Goal: Task Accomplishment & Management: Use online tool/utility

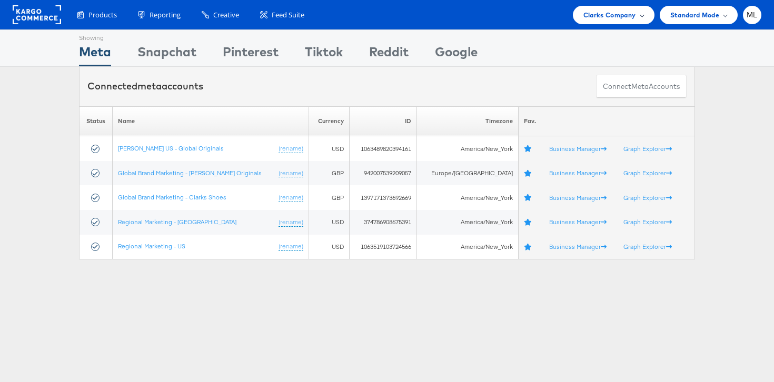
click at [610, 8] on div "Clarks Company" at bounding box center [614, 15] width 82 height 18
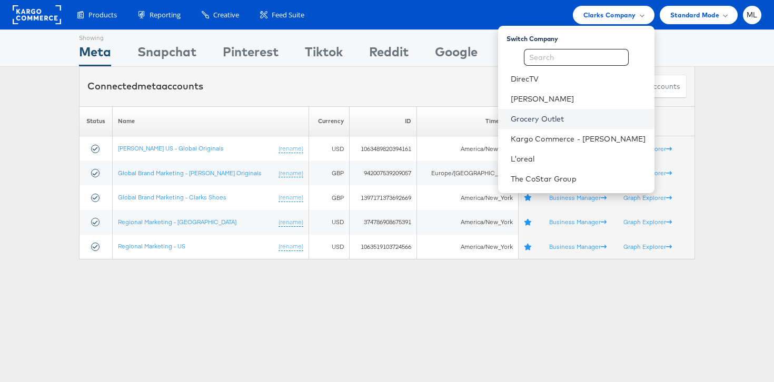
click at [579, 122] on link "Grocery Outlet" at bounding box center [578, 119] width 135 height 11
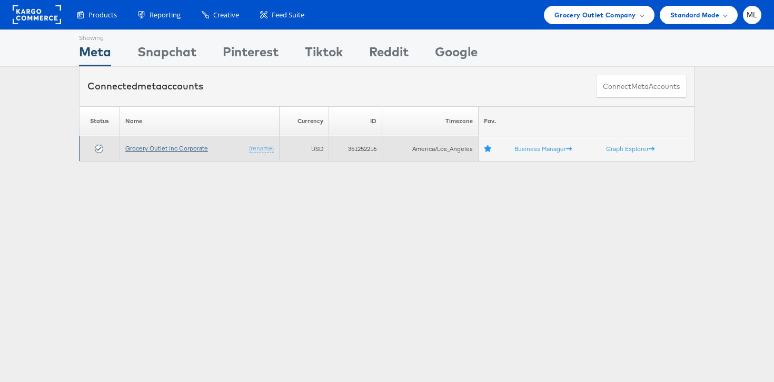
click at [148, 146] on link "Grocery Outlet Inc Corporate" at bounding box center [166, 148] width 83 height 8
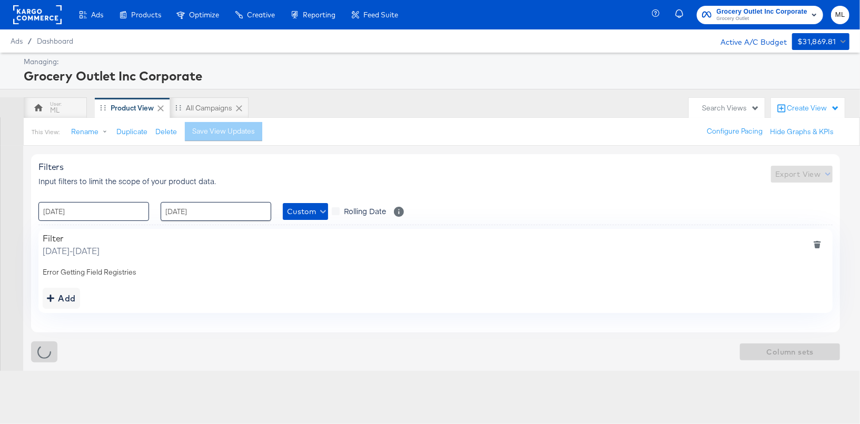
click at [98, 214] on input "[DATE]" at bounding box center [93, 211] width 111 height 19
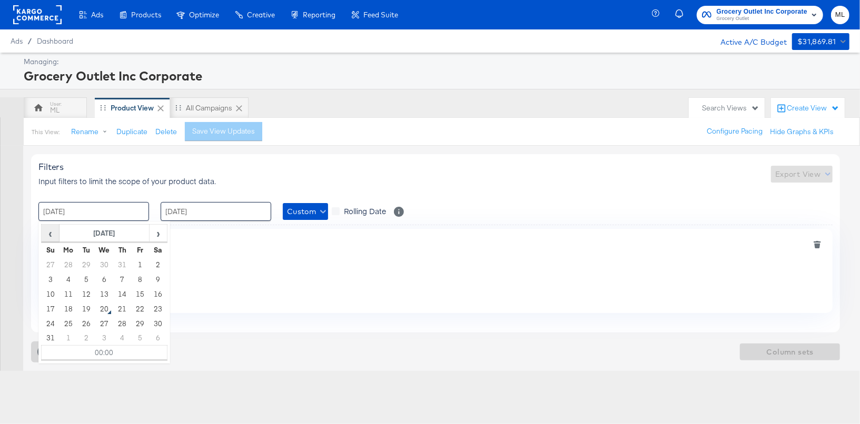
click at [52, 233] on span "‹" at bounding box center [50, 233] width 16 height 16
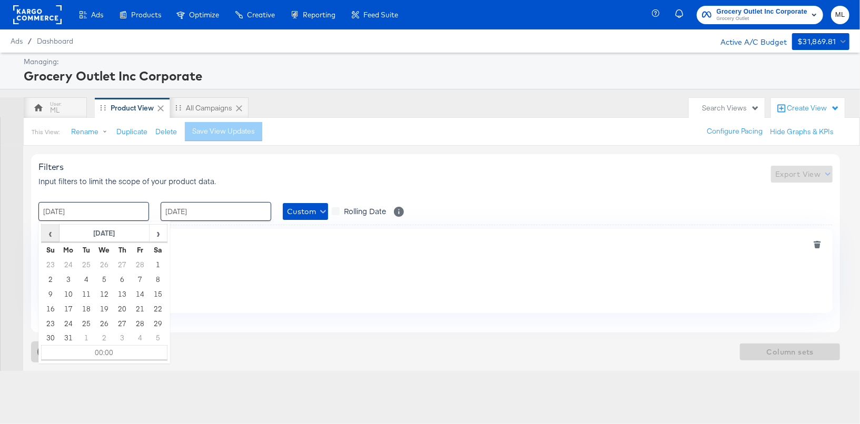
click at [52, 233] on span "‹" at bounding box center [50, 233] width 16 height 16
drag, startPoint x: 110, startPoint y: 266, endPoint x: 171, endPoint y: 232, distance: 70.3
click at [110, 266] on td "1" at bounding box center [104, 264] width 18 height 15
type input "01 / January / 2025 00:00"
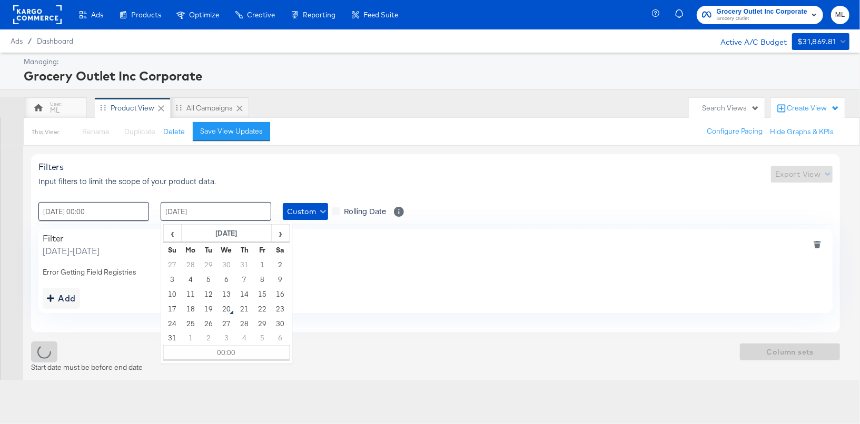
click at [196, 215] on input "18 / November / 2024" at bounding box center [216, 211] width 111 height 19
click at [212, 310] on td "19" at bounding box center [209, 309] width 18 height 15
type input "19 / August / 2025 00:00"
click at [259, 185] on div "Filters Input filters to limit the scope of your product data. Export View" at bounding box center [435, 174] width 794 height 25
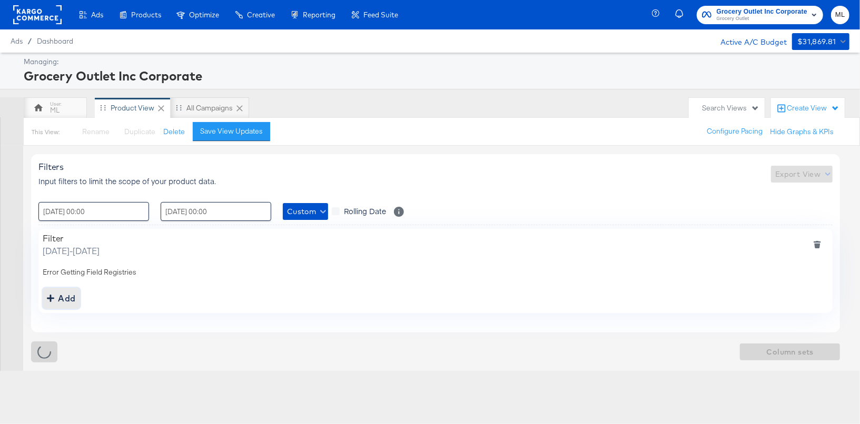
click at [51, 291] on div "addbutton" at bounding box center [50, 298] width 7 height 15
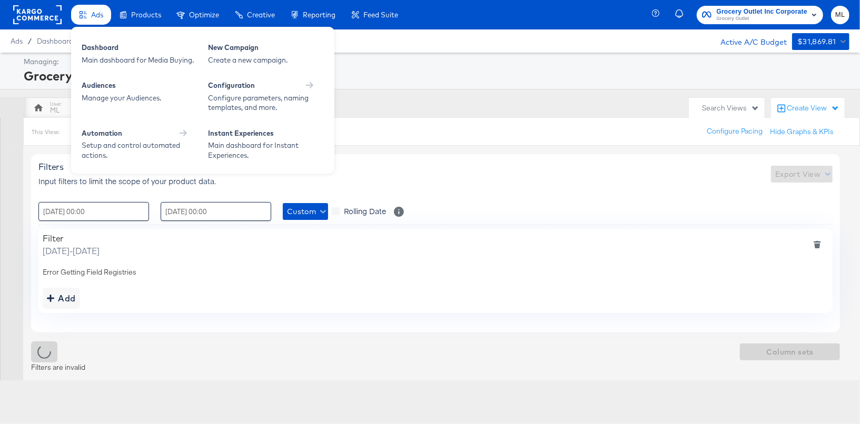
click at [93, 20] on div "Ads" at bounding box center [91, 15] width 40 height 21
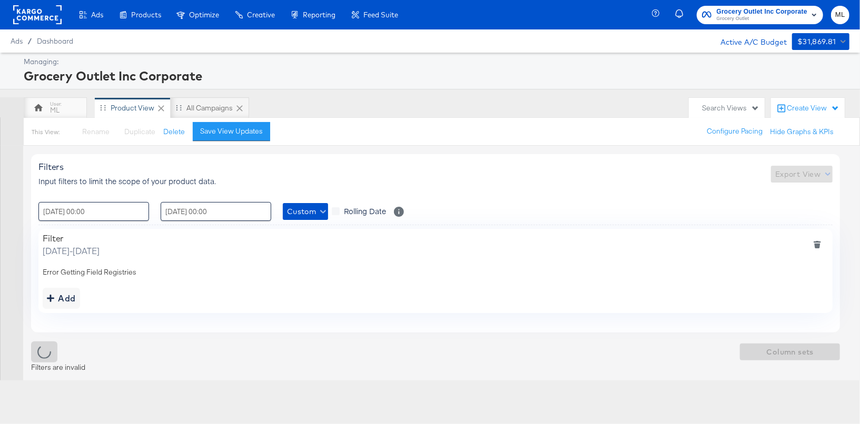
click at [0, 0] on div "Main dashboard for Media Buying." at bounding box center [0, 0] width 0 height 0
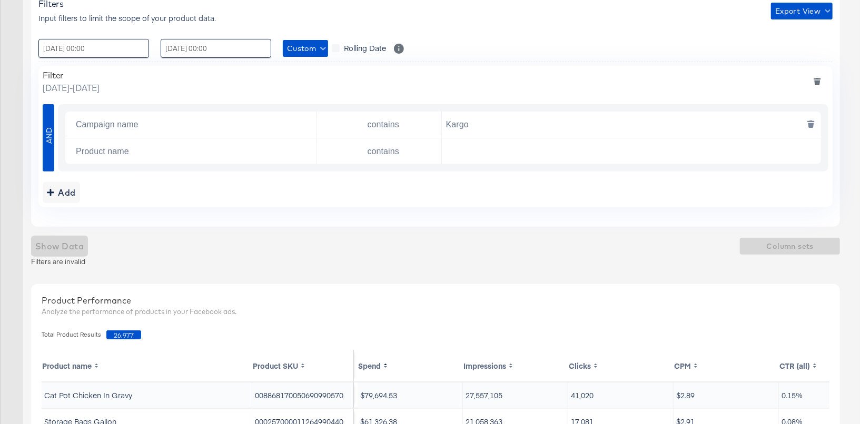
scroll to position [165, 0]
click at [809, 13] on span "Export View" at bounding box center [801, 9] width 53 height 13
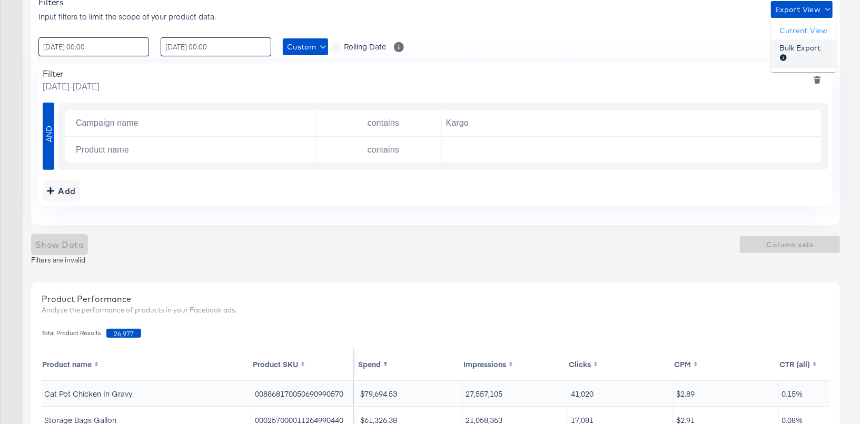
click at [802, 46] on span "Bulk Export" at bounding box center [799, 54] width 41 height 22
